Goal: Task Accomplishment & Management: Use online tool/utility

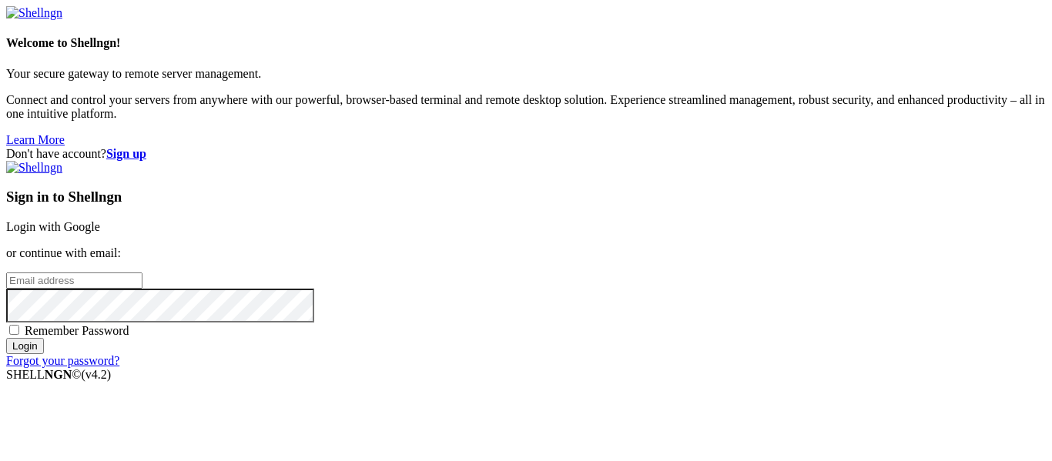
click at [100, 220] on link "Login with Google" at bounding box center [53, 226] width 94 height 13
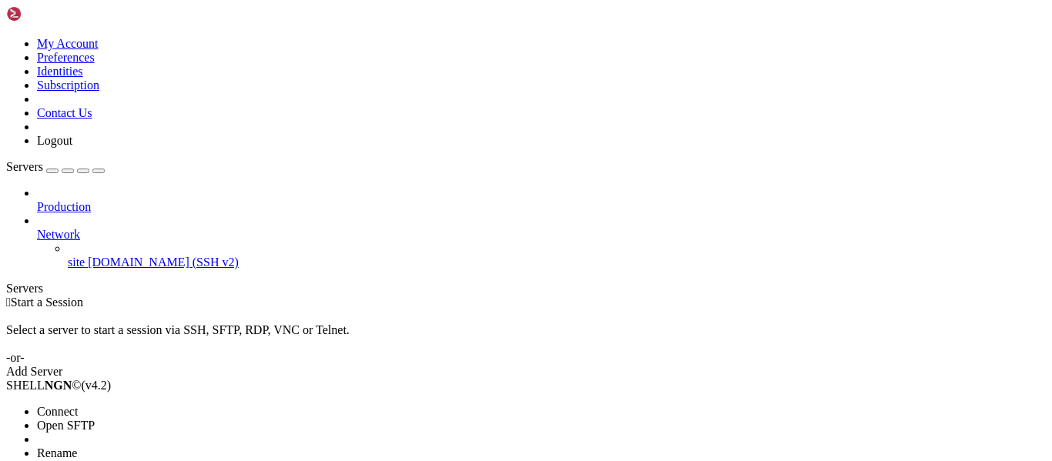
click at [67, 405] on li "Connect" at bounding box center [107, 412] width 140 height 14
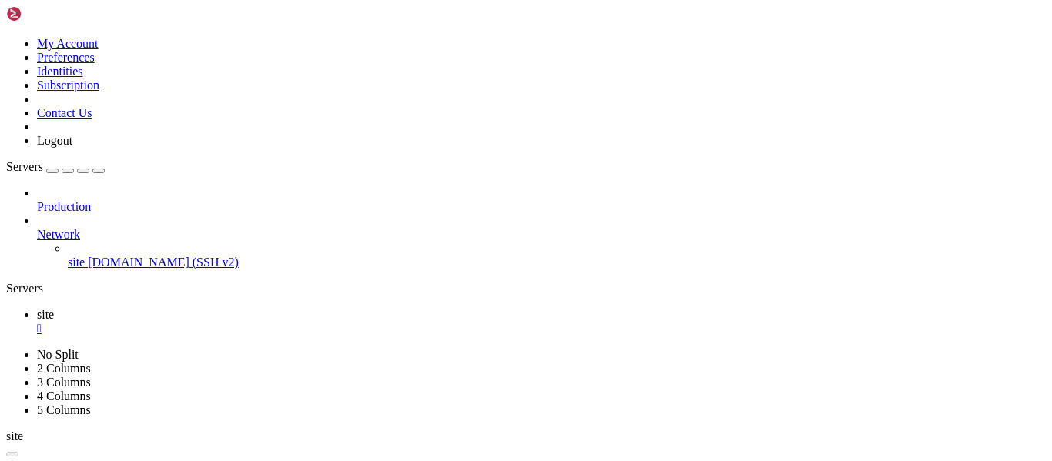
type input "/home/alencar/pcs"
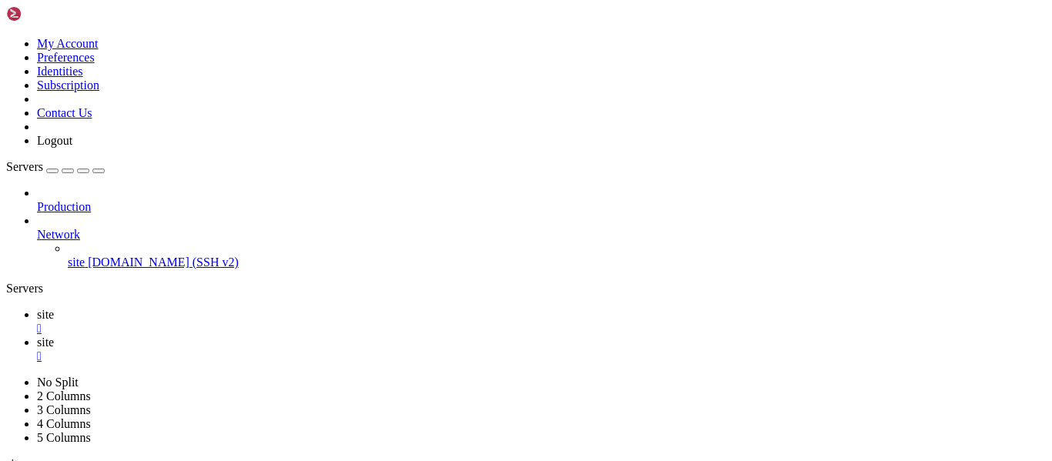
click at [37, 308] on icon at bounding box center [37, 314] width 0 height 13
